Goal: Task Accomplishment & Management: Manage account settings

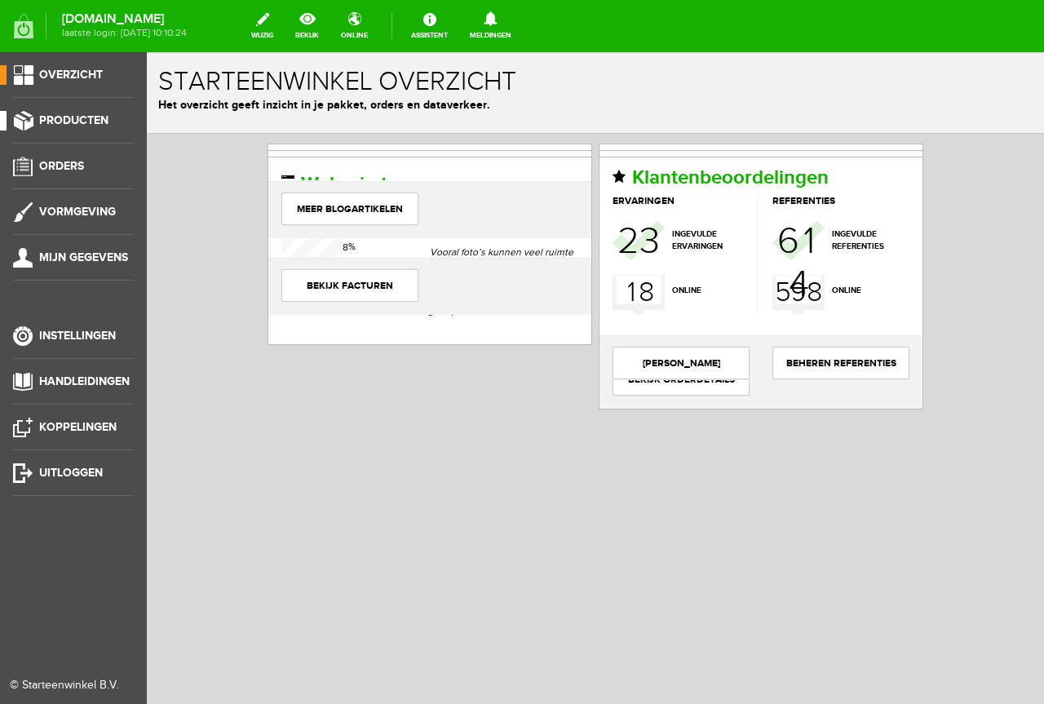
click at [73, 113] on span "Producten" at bounding box center [73, 120] width 69 height 14
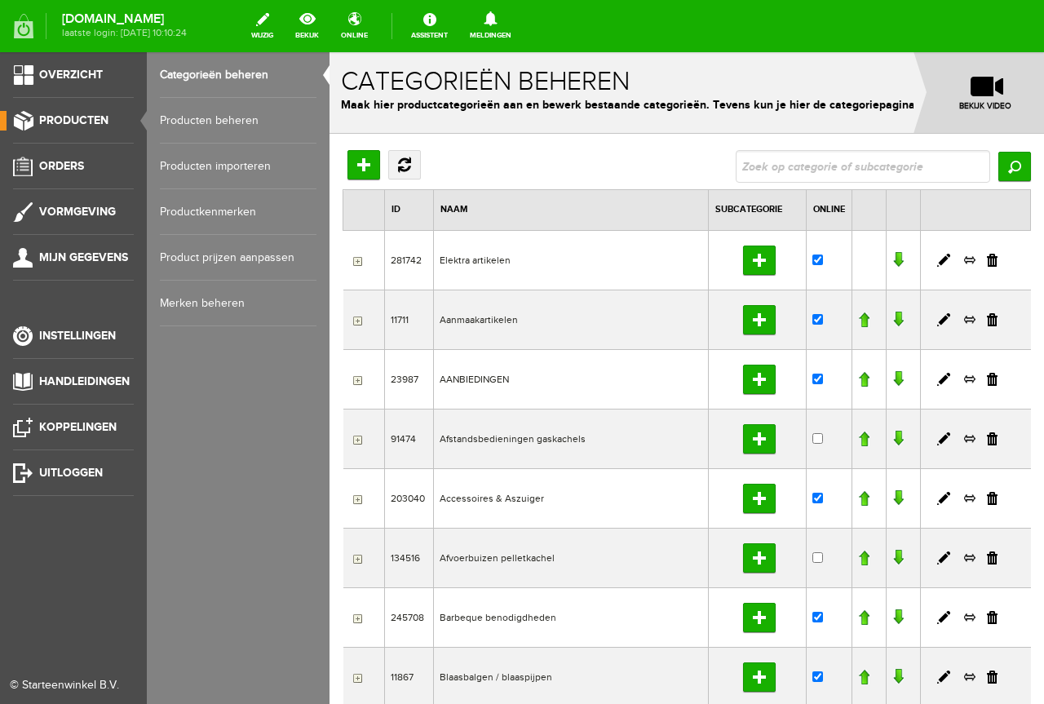
click at [216, 114] on link "Producten beheren" at bounding box center [238, 121] width 157 height 46
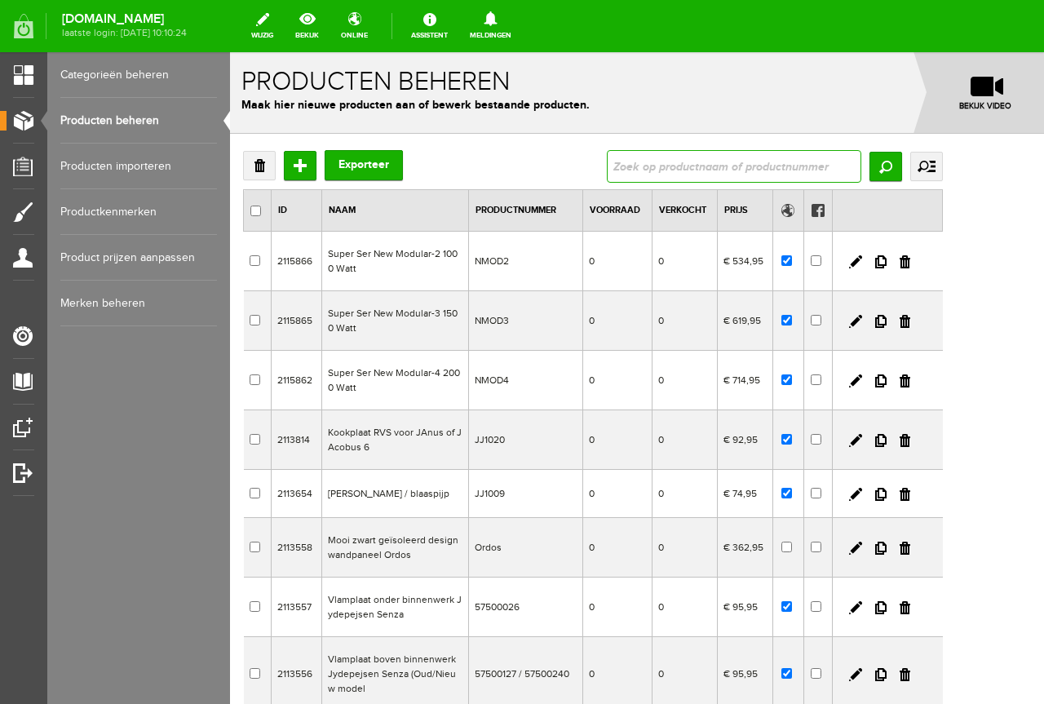
click at [710, 156] on input "text" at bounding box center [734, 166] width 254 height 33
type input "L.208"
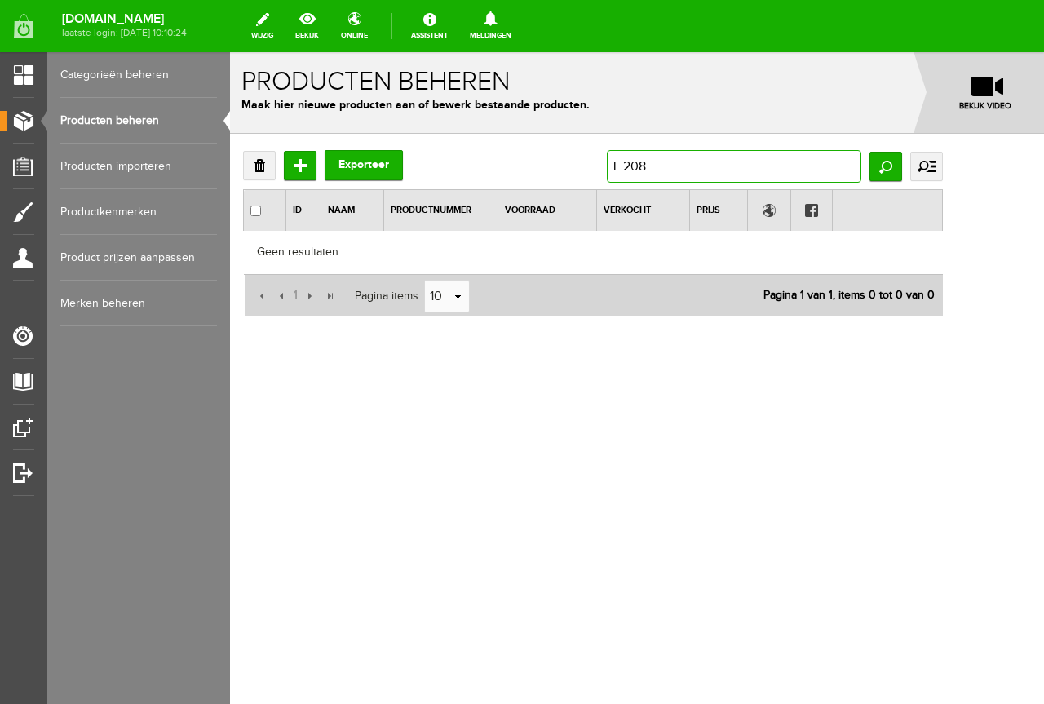
click at [710, 163] on input "L.208" at bounding box center [734, 166] width 254 height 33
type input "L208"
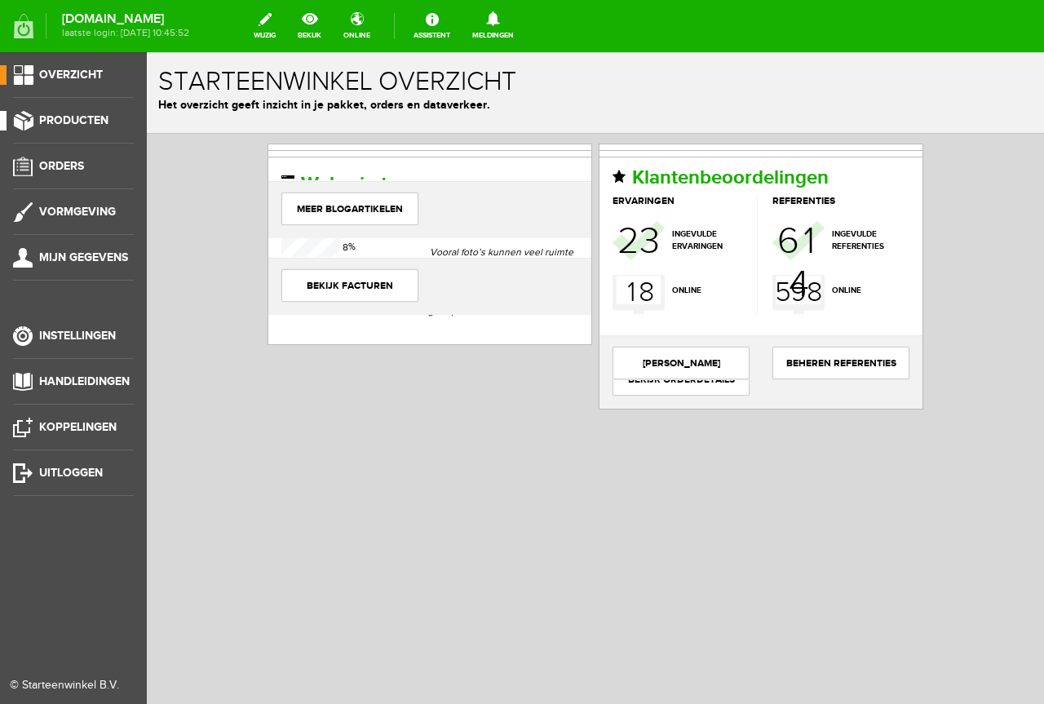
click at [86, 113] on span "Producten" at bounding box center [73, 120] width 69 height 14
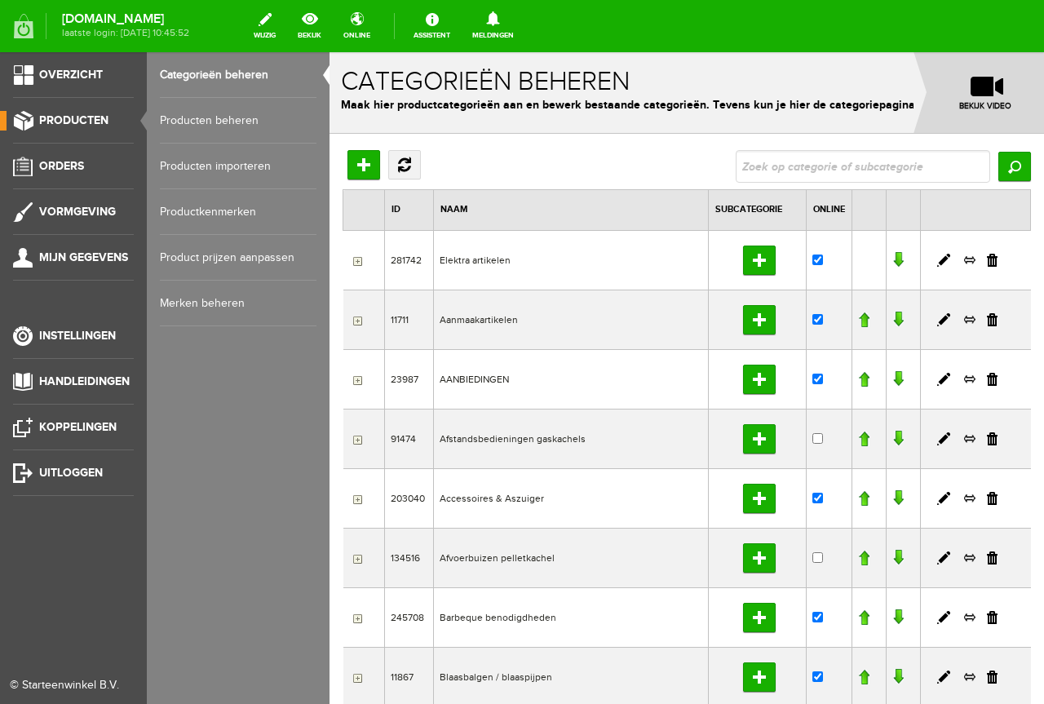
click at [228, 111] on link "Producten beheren" at bounding box center [238, 121] width 157 height 46
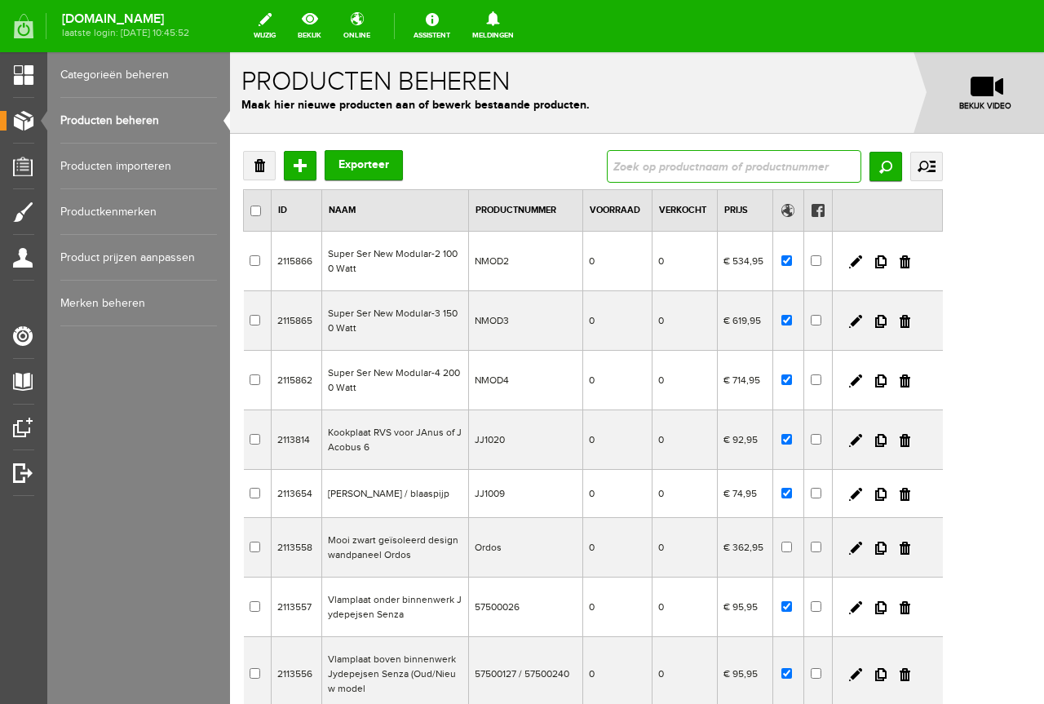
click at [706, 166] on input "text" at bounding box center [734, 166] width 254 height 33
type input "L.208.2"
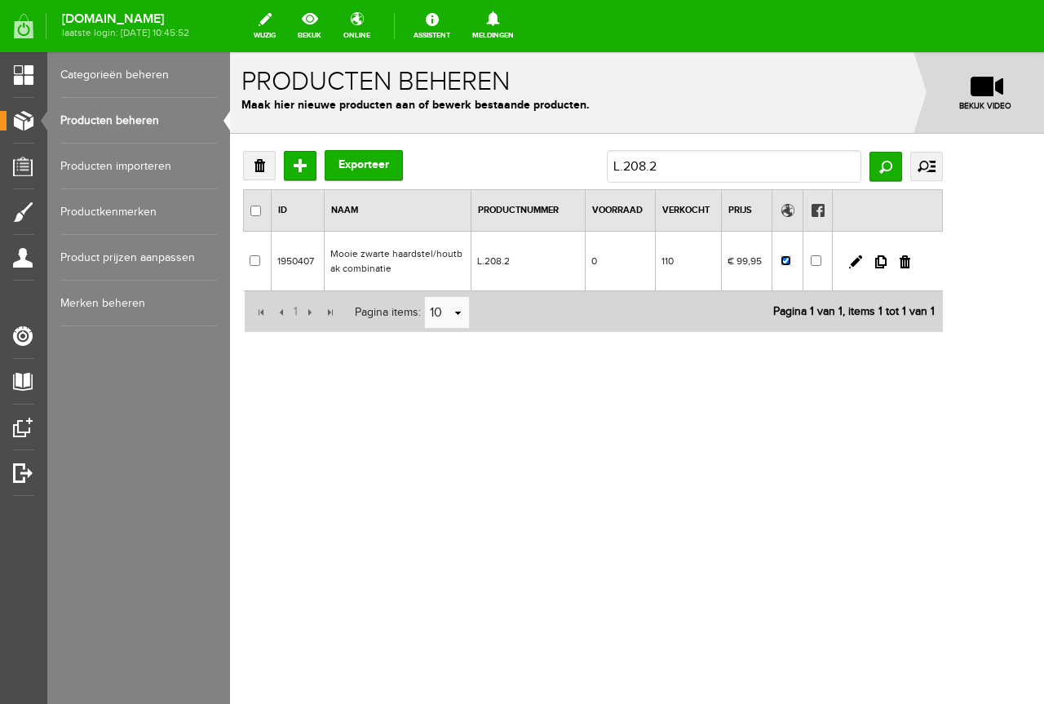
click at [791, 257] on input "checkbox" at bounding box center [786, 260] width 11 height 11
checkbox input "false"
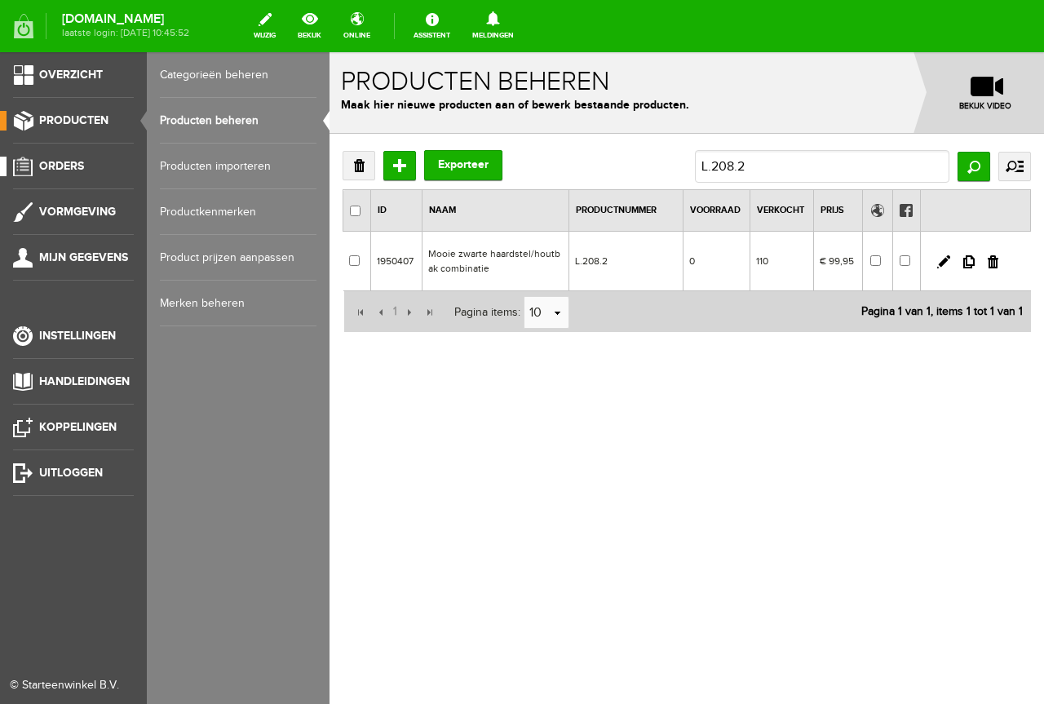
click at [66, 160] on span "Orders" at bounding box center [61, 166] width 45 height 14
